Goal: Transaction & Acquisition: Purchase product/service

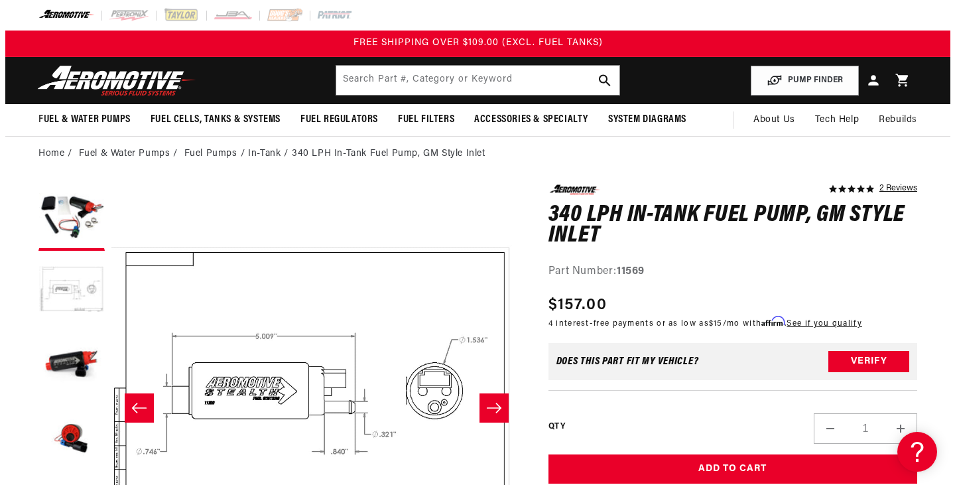
scroll to position [0, 410]
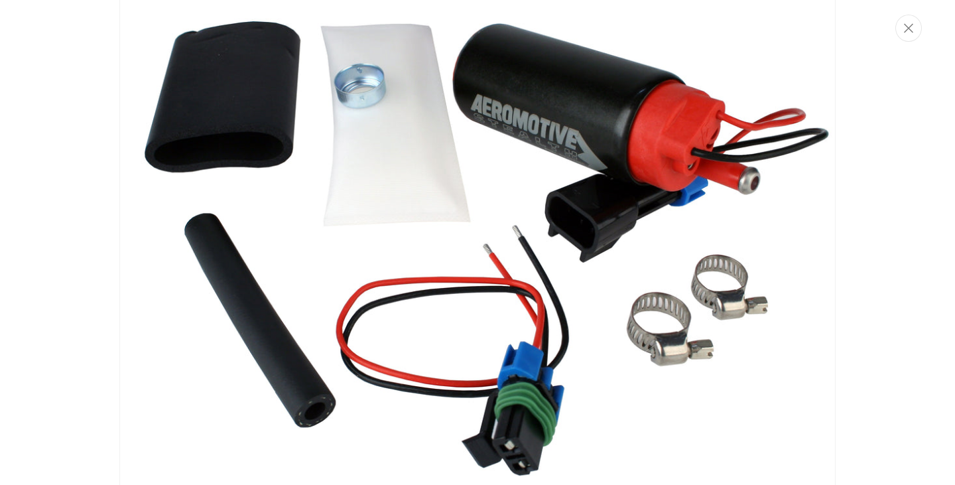
scroll to position [0, 0]
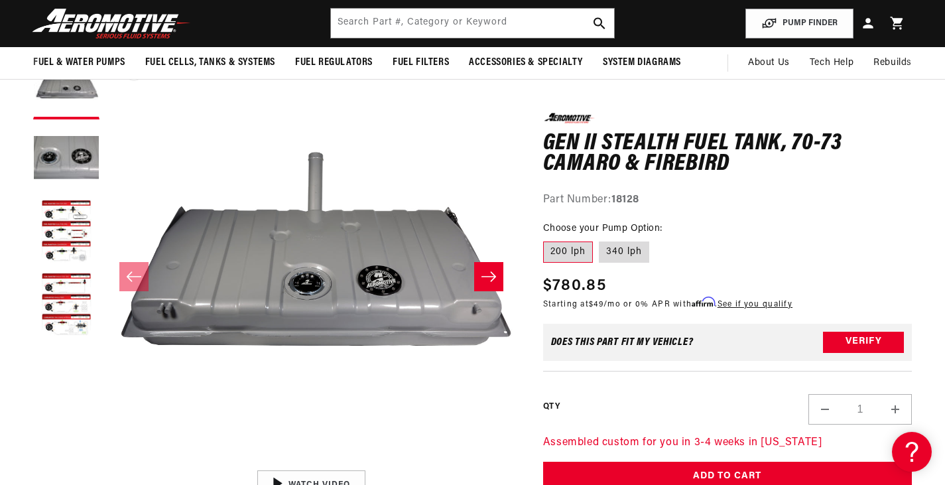
scroll to position [120, 0]
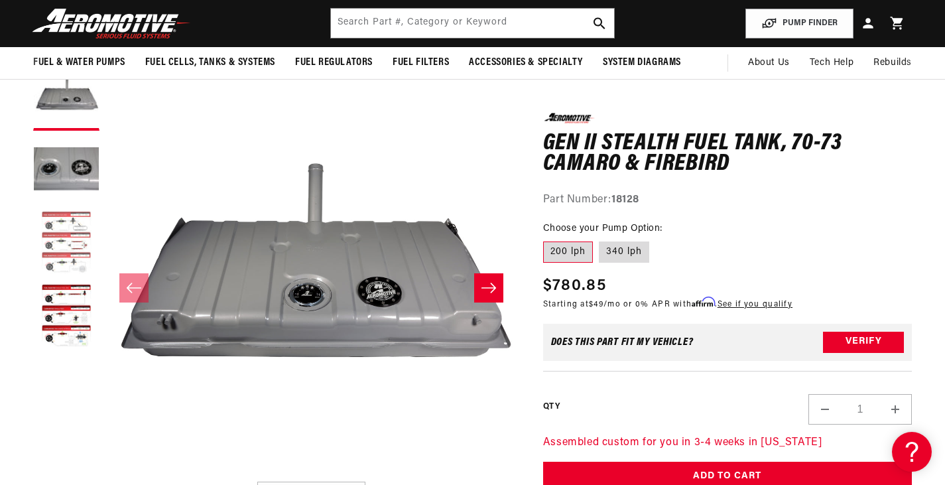
click at [73, 215] on button "Load image 3 in gallery view" at bounding box center [66, 243] width 66 height 66
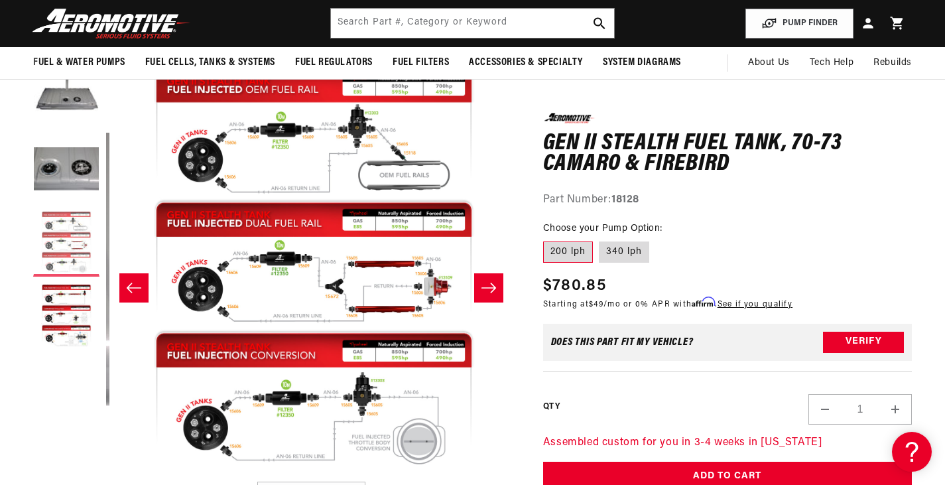
scroll to position [1, 820]
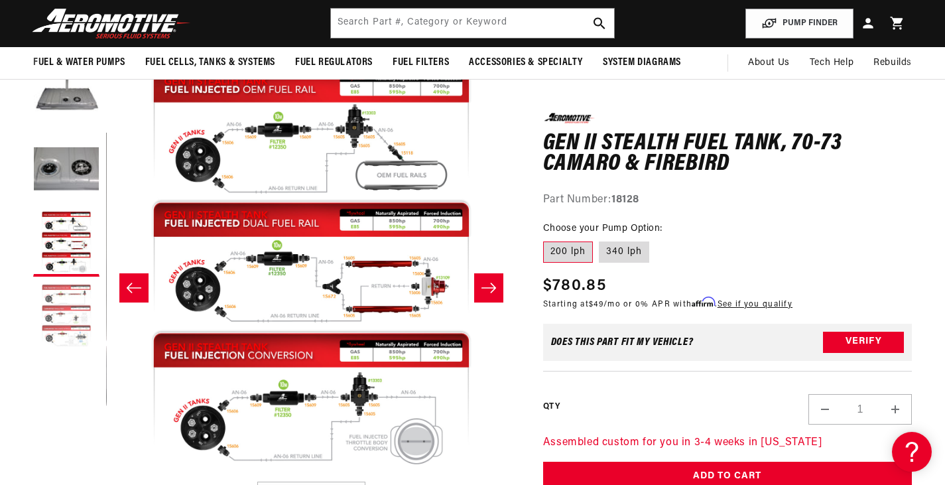
click at [66, 296] on button "Load image 4 in gallery view" at bounding box center [66, 316] width 66 height 66
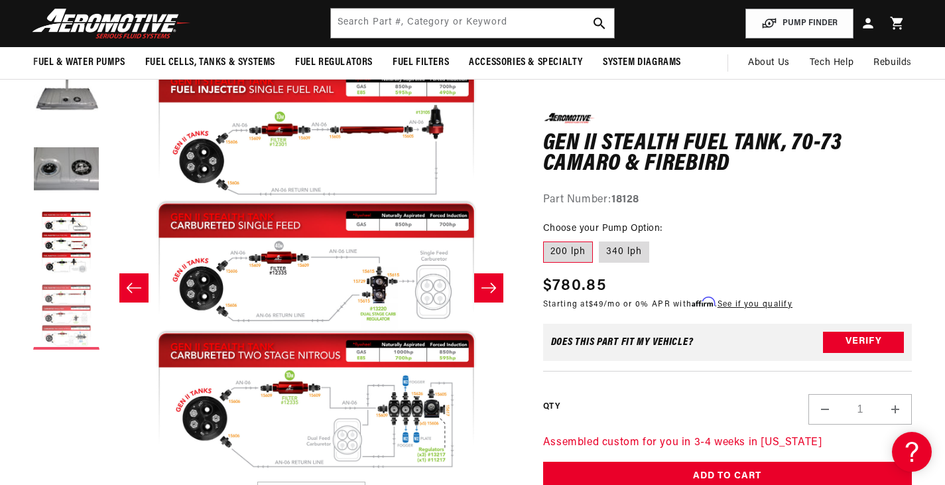
scroll to position [1, 1230]
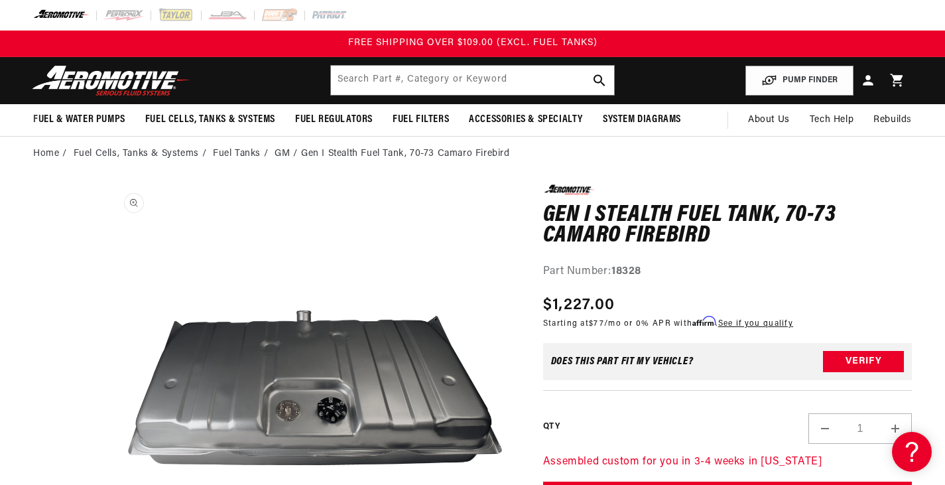
scroll to position [1, 0]
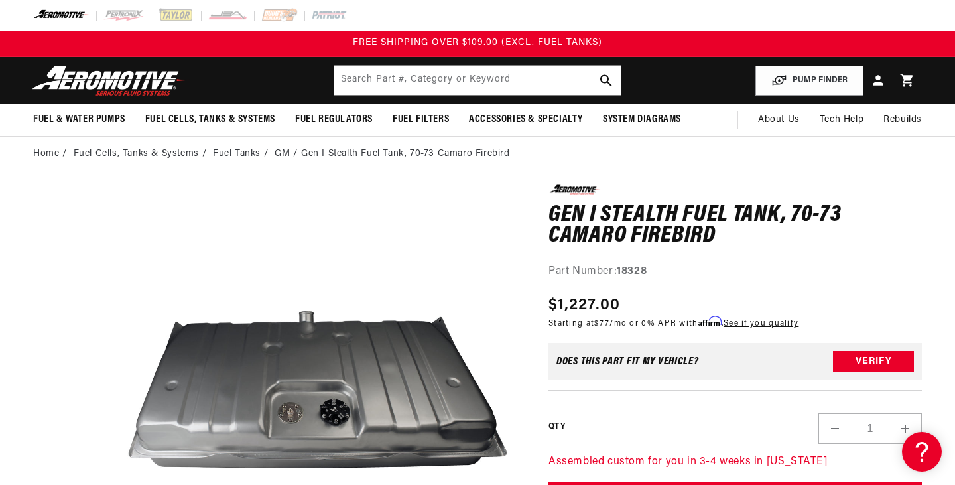
click at [104, 302] on div "Close dialog NOT SO FAST! No time to browse? No problem. Sign up and we'll keep…" at bounding box center [477, 242] width 955 height 485
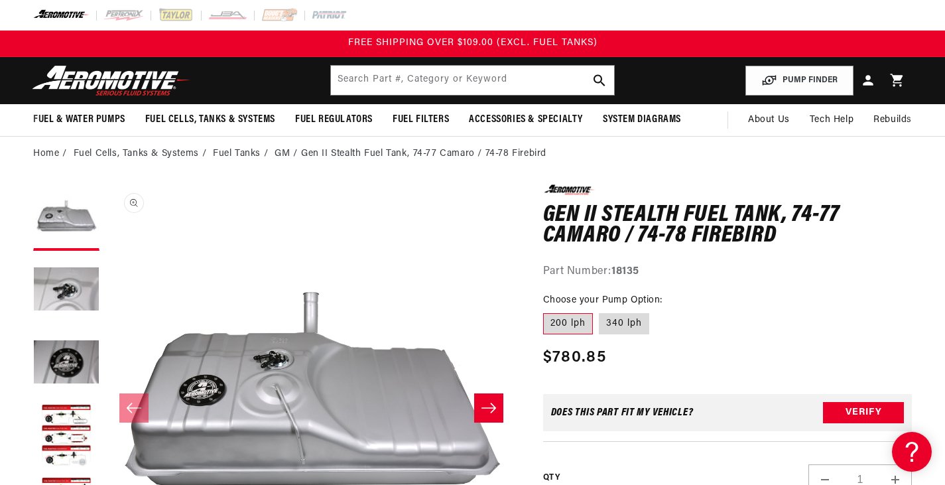
scroll to position [1, 0]
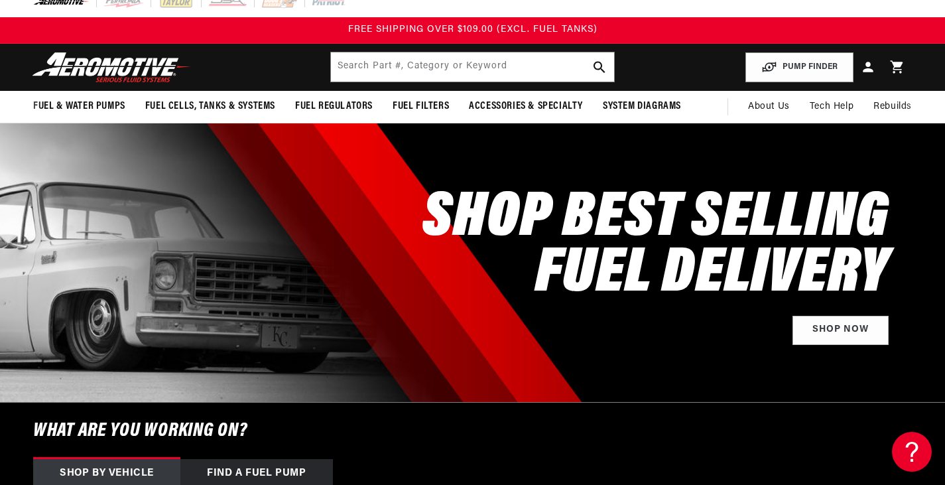
scroll to position [17, 0]
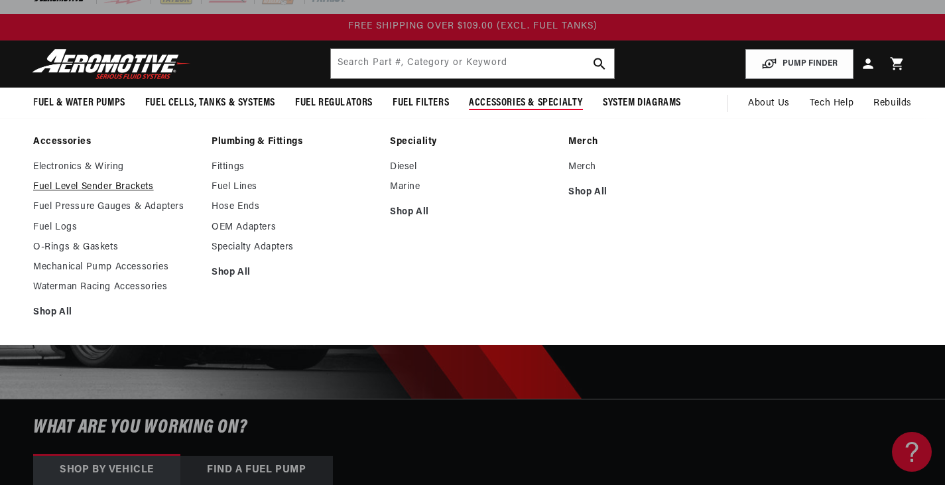
click at [107, 182] on link "Fuel Level Sender Brackets" at bounding box center [115, 187] width 165 height 12
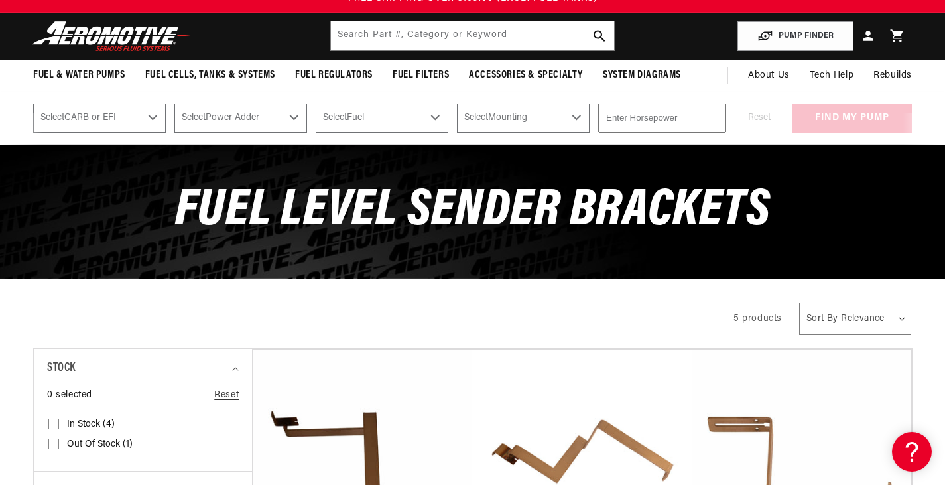
scroll to position [45, 0]
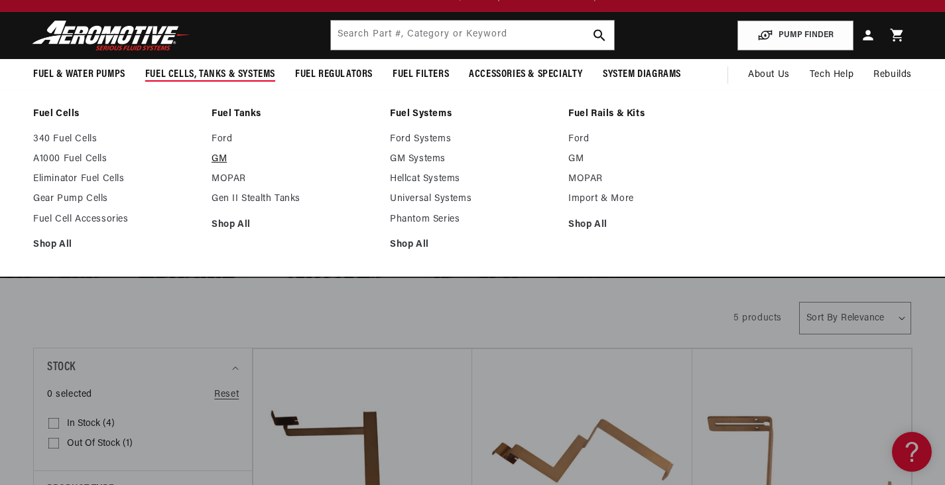
click at [217, 154] on link "GM" at bounding box center [293, 159] width 165 height 12
click at [249, 200] on link "Gen II Stealth Tanks" at bounding box center [293, 199] width 165 height 12
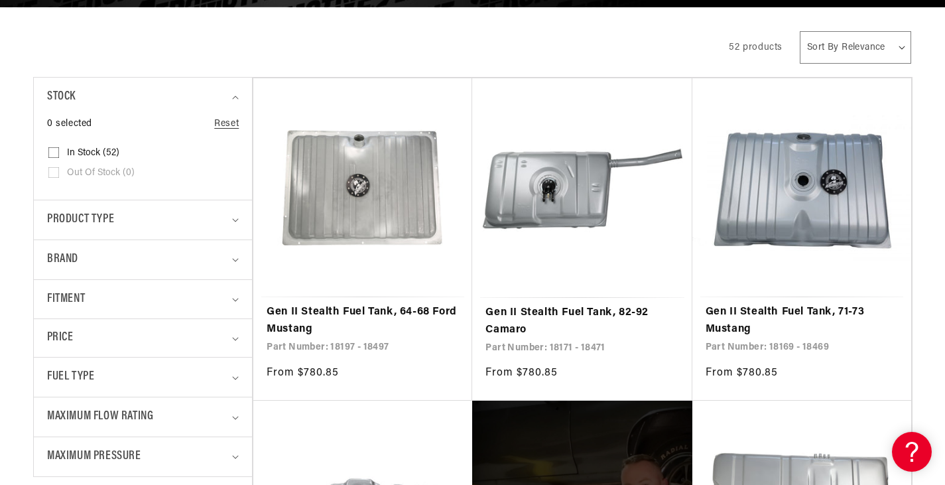
scroll to position [319, 0]
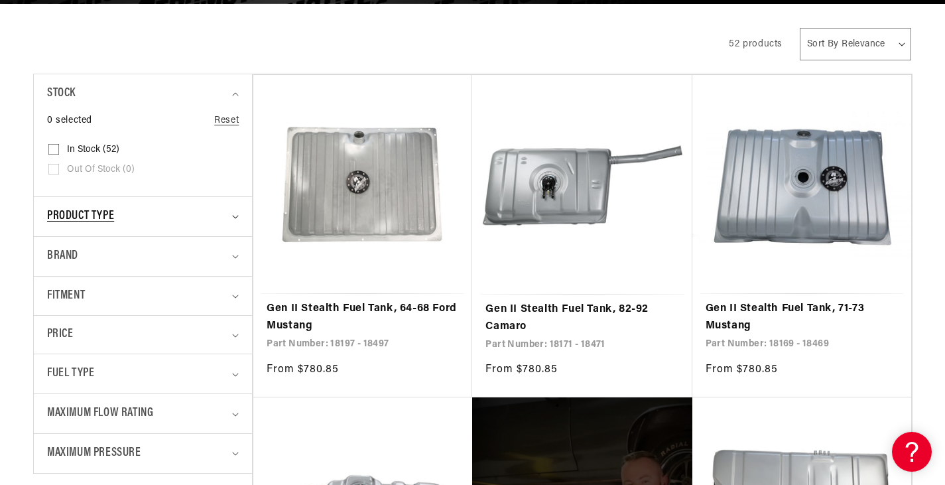
click at [217, 217] on div "Product type" at bounding box center [137, 216] width 180 height 19
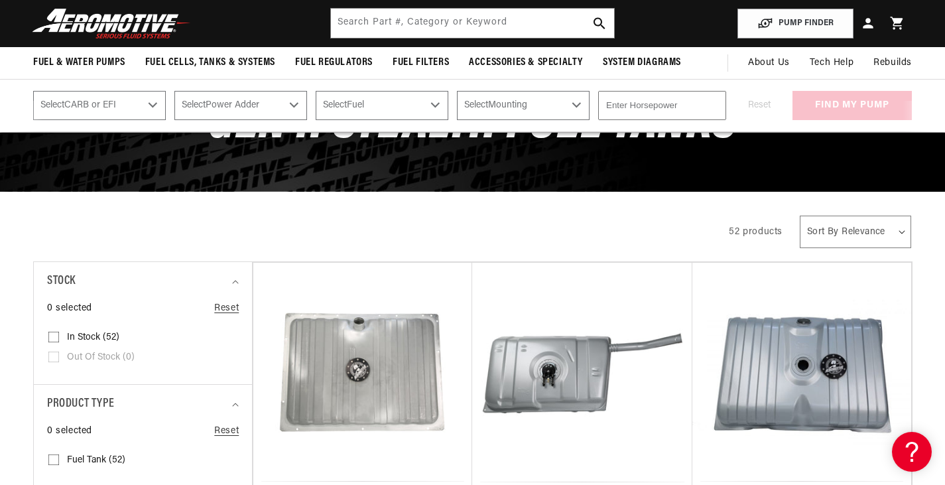
scroll to position [0, 0]
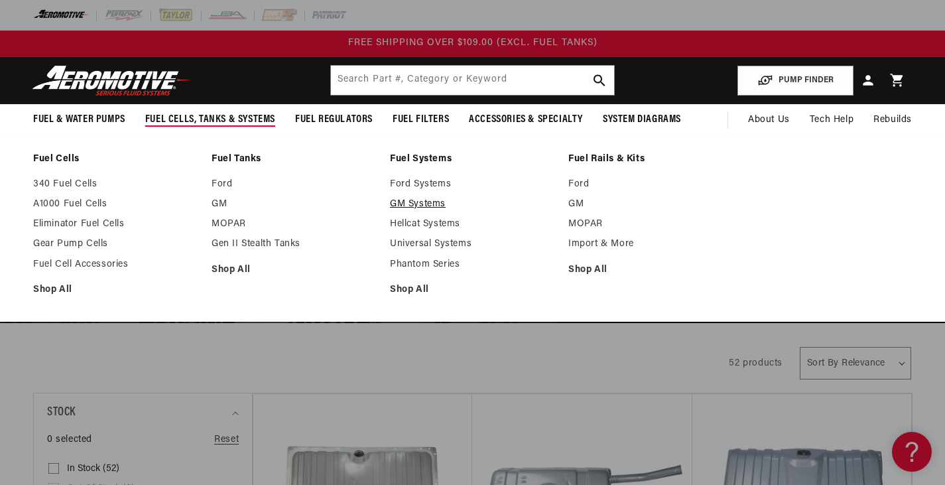
click at [416, 198] on link "GM Systems" at bounding box center [472, 204] width 165 height 12
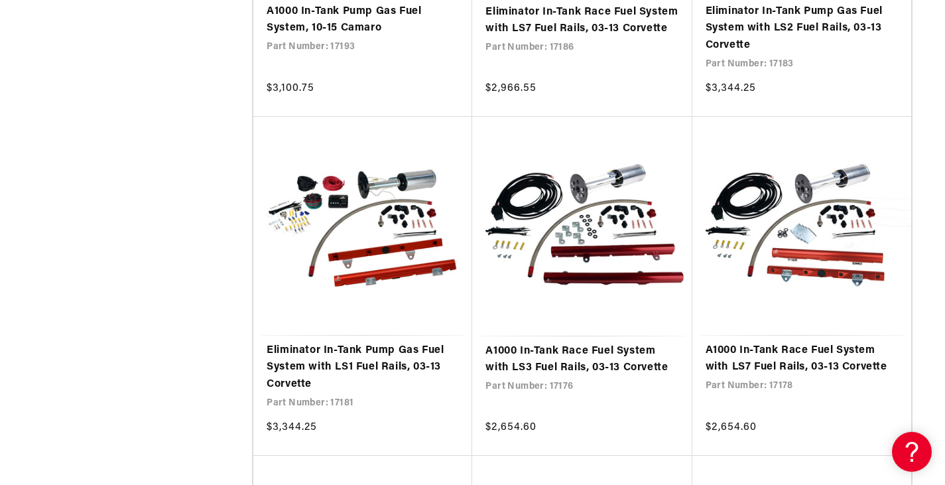
scroll to position [1600, 0]
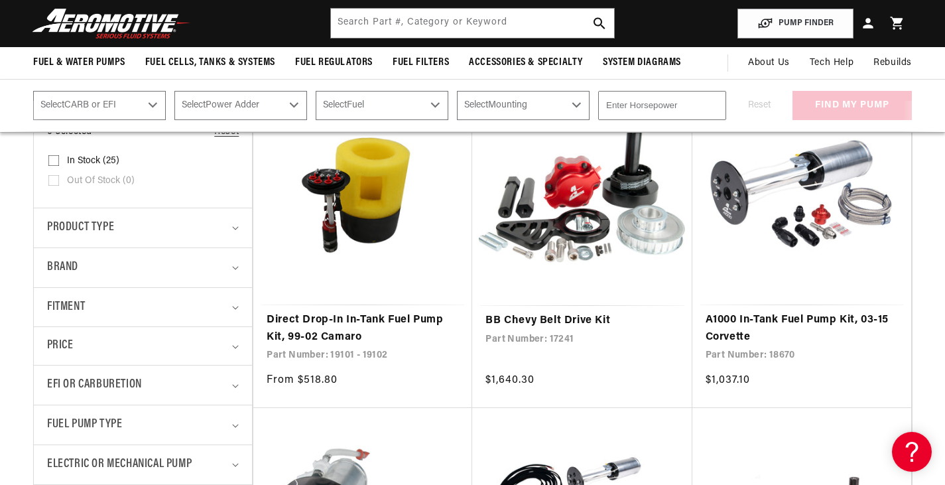
scroll to position [292, 0]
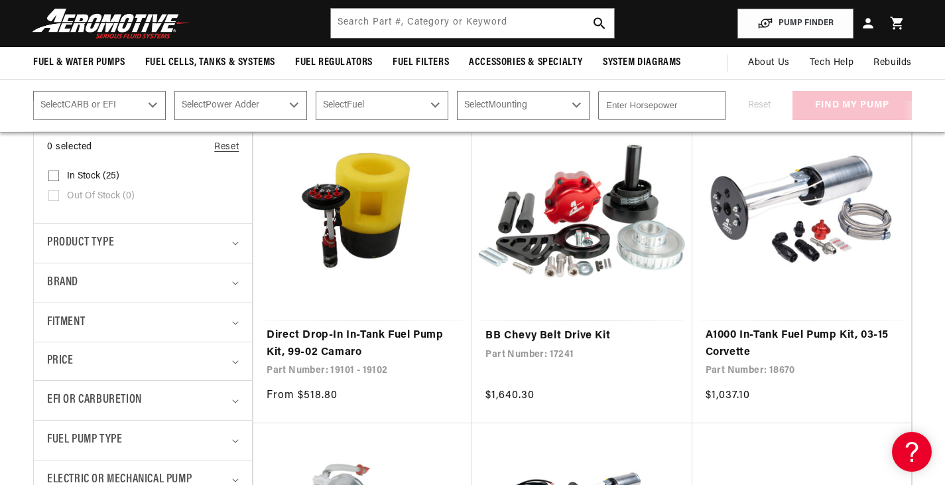
click at [152, 107] on select "Select CARB or EFI [GEOGRAPHIC_DATA] Fuel Injected" at bounding box center [99, 105] width 133 height 29
select select "Fuel-Injected"
click at [33, 91] on select "Select CARB or EFI [GEOGRAPHIC_DATA] Fuel Injected" at bounding box center [99, 105] width 133 height 29
select select "Fuel-Injected"
click at [261, 102] on select "Select Power Adder No - Naturally Aspirated Yes - Forced Induction" at bounding box center [240, 105] width 133 height 29
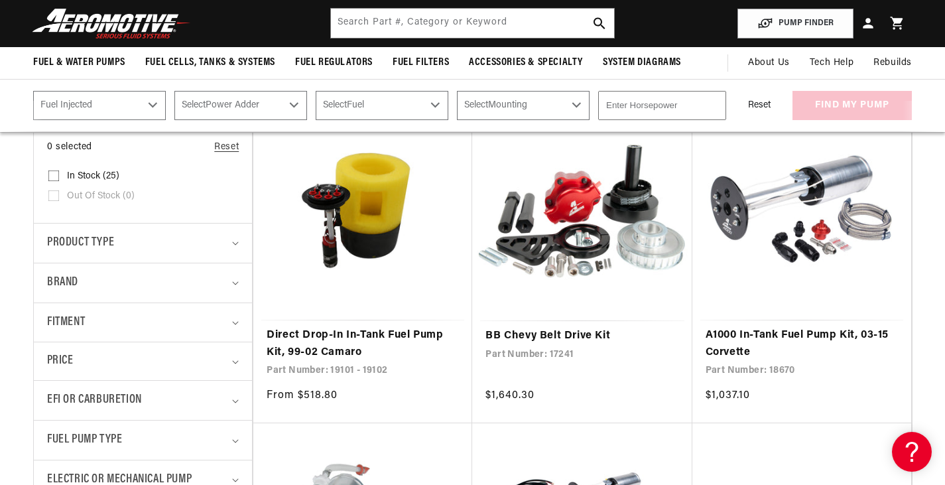
select select "No-Naturally-Aspirated"
click at [175, 91] on select "Select Power Adder No - Naturally Aspirated Yes - Forced Induction" at bounding box center [240, 105] width 133 height 29
select select "No-Naturally-Aspirated"
click at [388, 107] on select "Select Fuel E85 Gas" at bounding box center [382, 105] width 133 height 29
select select "Gas"
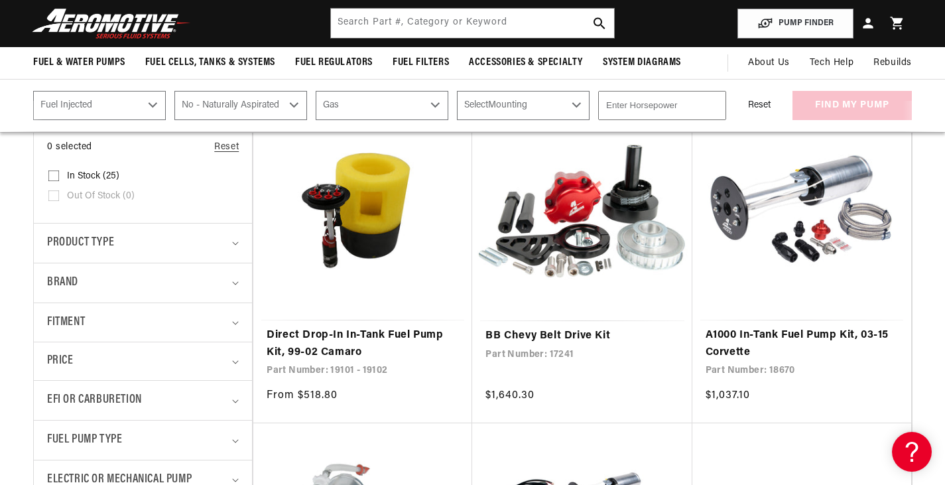
click at [318, 91] on select "Select Fuel E85 Gas" at bounding box center [382, 105] width 133 height 29
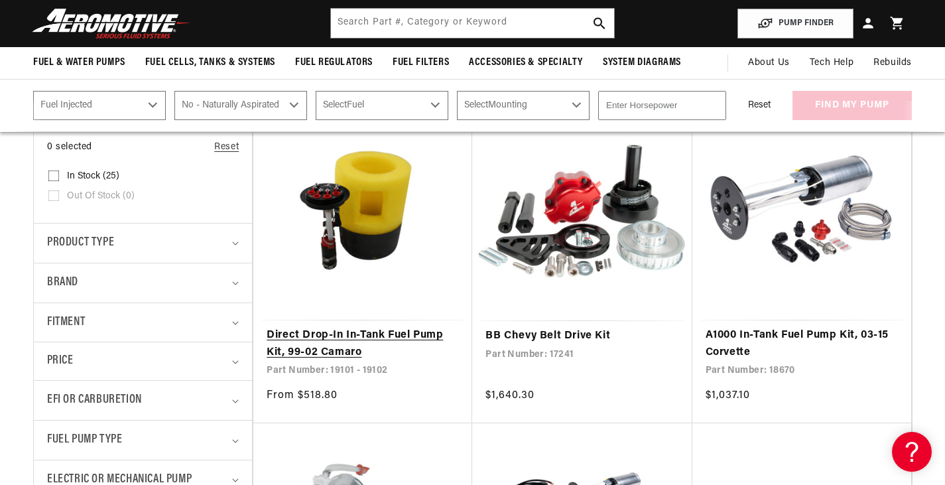
select select "Gas"
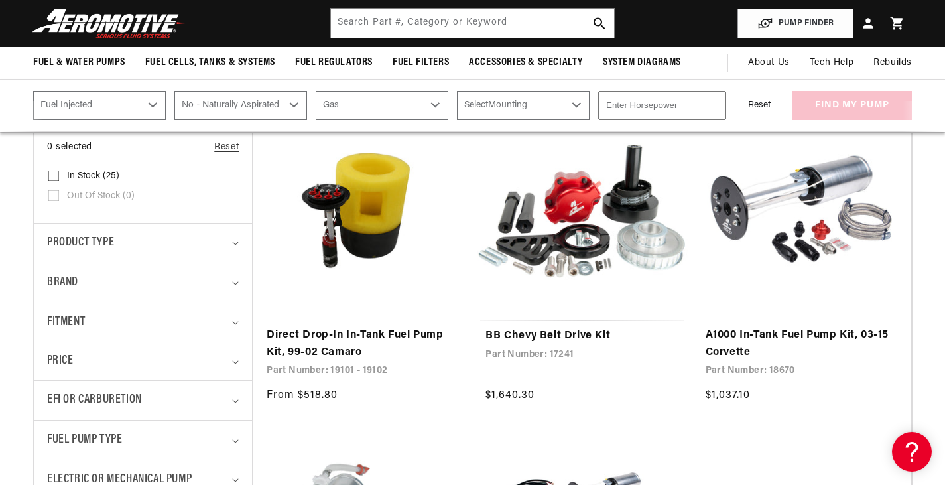
click at [518, 101] on select "Select Mounting External In-Tank" at bounding box center [523, 105] width 133 height 29
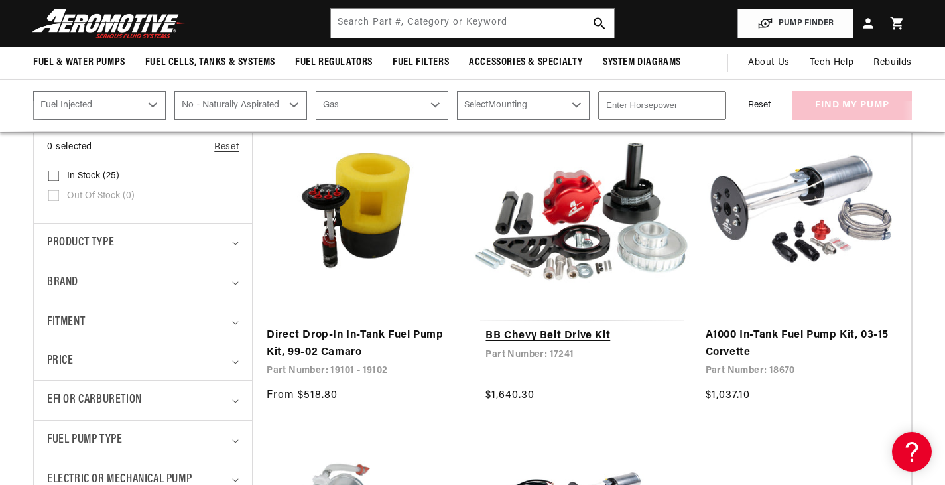
select select "In-Tank"
click at [459, 91] on select "Select Mounting External In-Tank" at bounding box center [523, 105] width 133 height 29
select select "In-Tank"
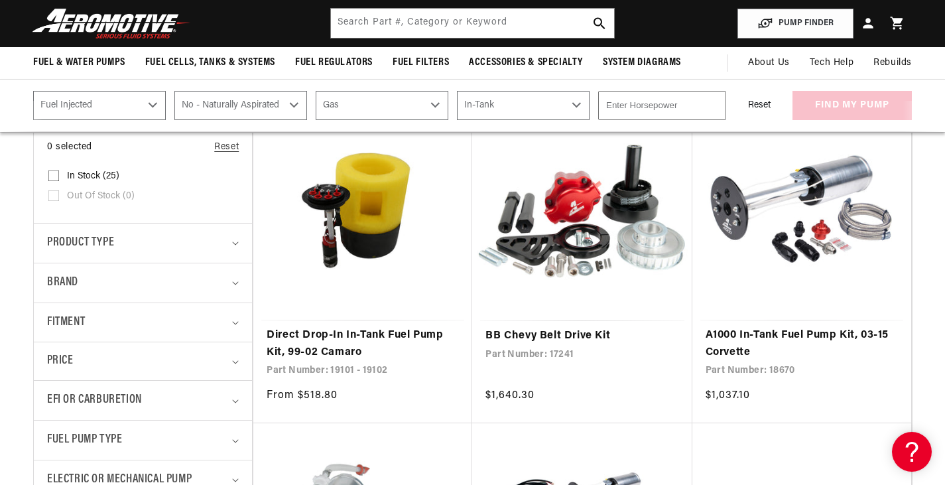
click at [675, 101] on input "number" at bounding box center [662, 105] width 128 height 29
click at [705, 105] on input "number" at bounding box center [662, 105] width 128 height 29
type input "600"
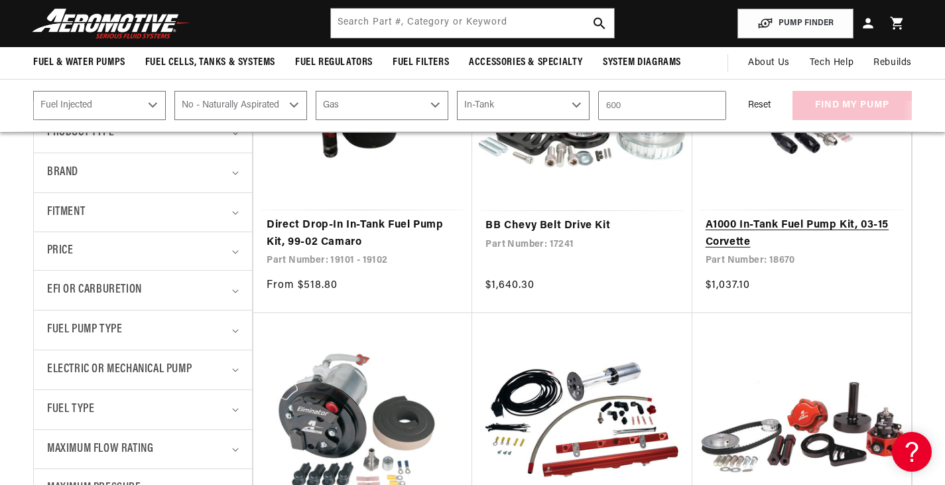
scroll to position [284, 0]
